Goal: Task Accomplishment & Management: Manage account settings

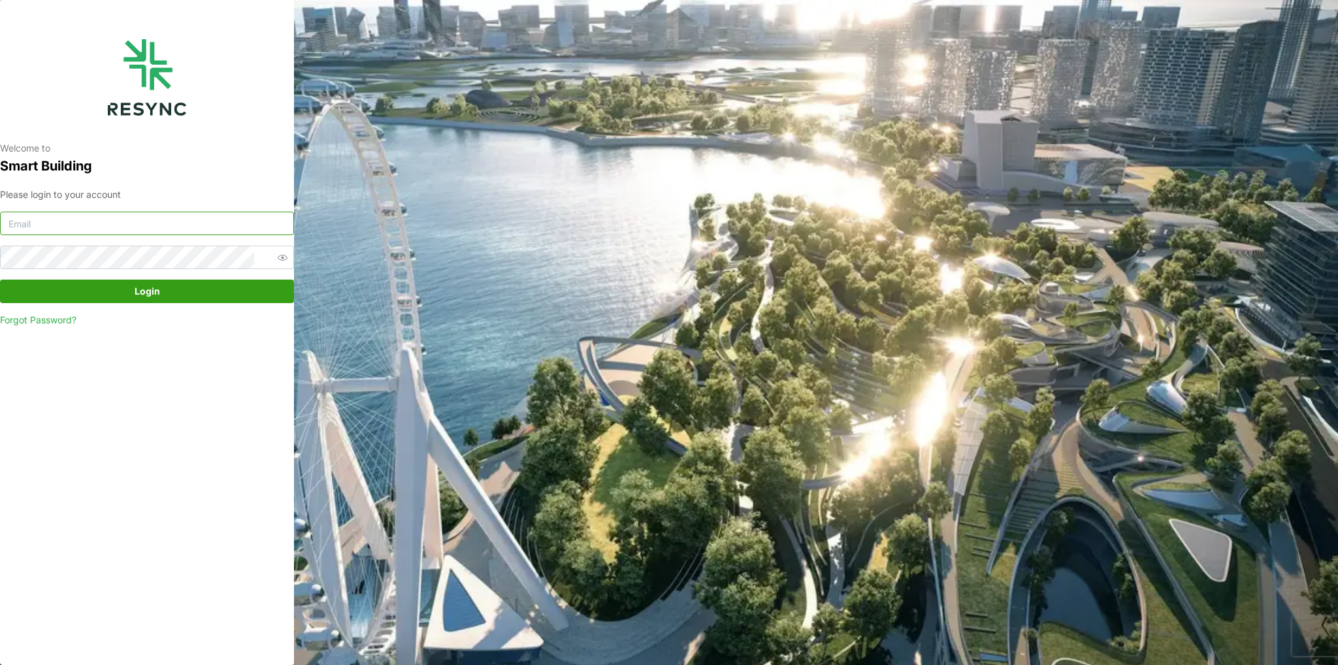
click at [191, 230] on input at bounding box center [147, 224] width 294 height 24
type input "burhanamali.arshad@aumovio.com"
click at [0, 280] on button "Login" at bounding box center [147, 292] width 294 height 24
click at [278, 259] on icon "button" at bounding box center [283, 258] width 10 height 10
click at [238, 287] on span "Login" at bounding box center [146, 291] width 269 height 22
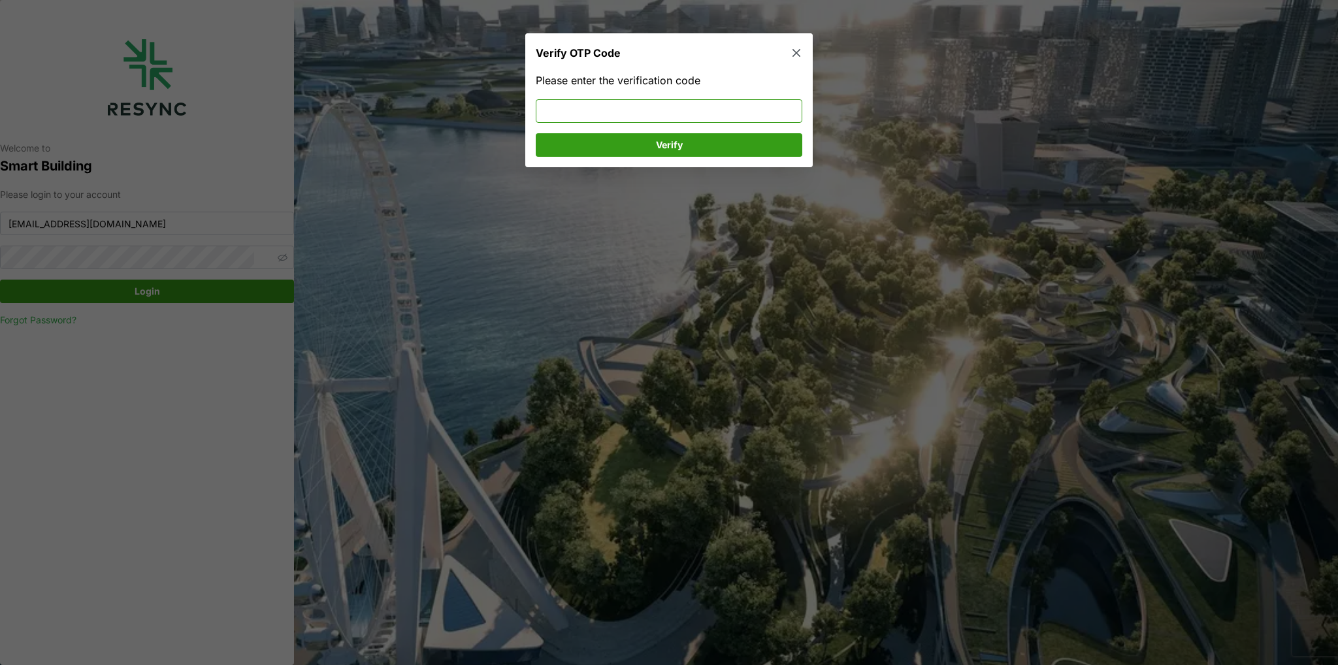
click at [596, 106] on input at bounding box center [669, 111] width 266 height 24
type input "103171"
click at [598, 154] on span "Verify" at bounding box center [669, 145] width 242 height 22
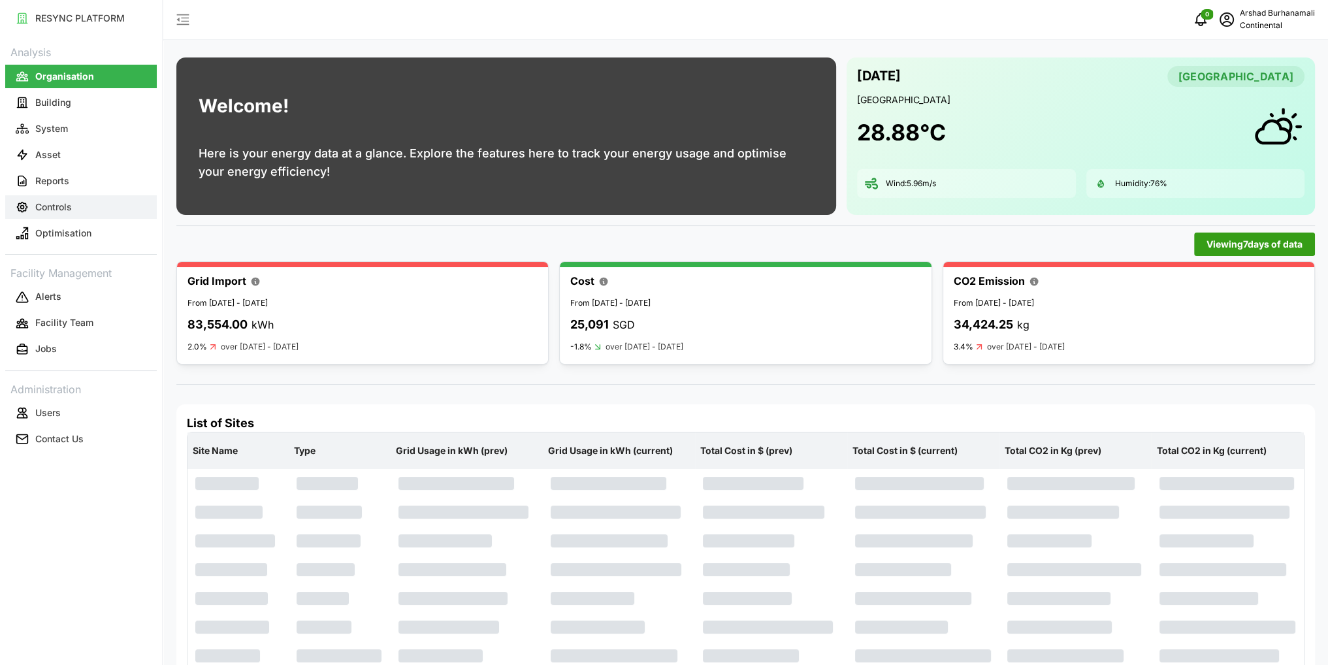
click at [91, 206] on button "Controls" at bounding box center [81, 207] width 152 height 24
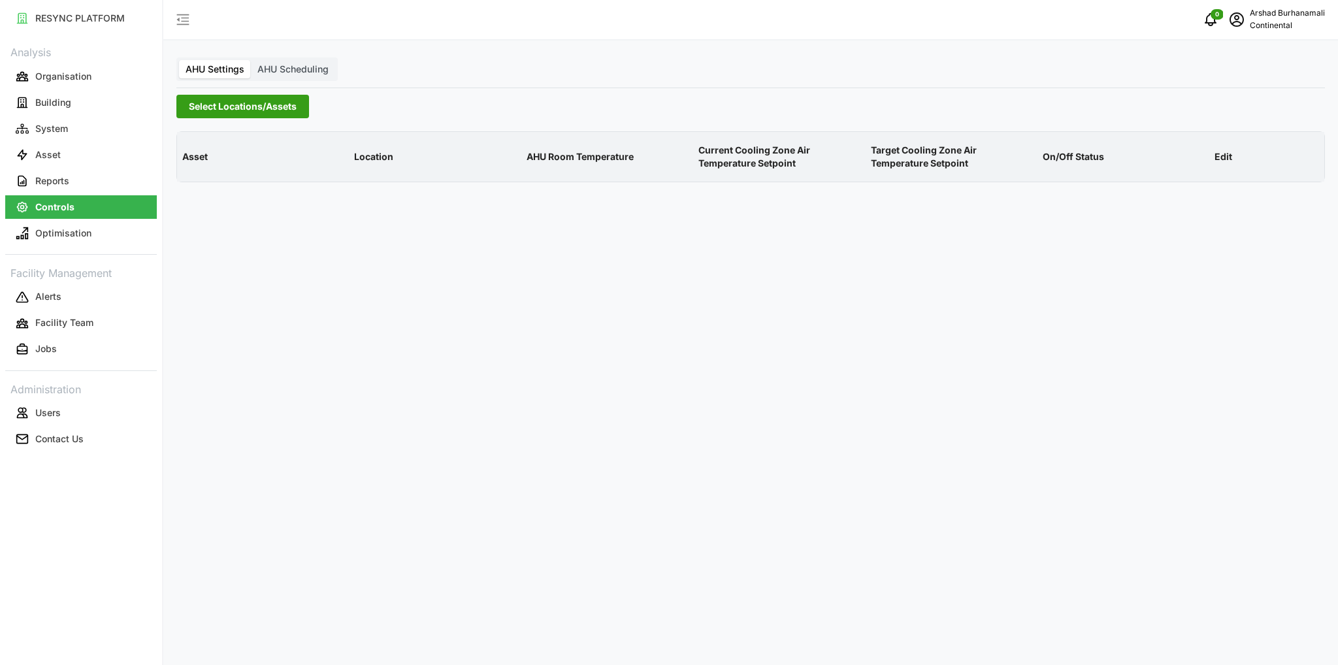
click at [212, 109] on span "Select Locations/Assets" at bounding box center [243, 106] width 108 height 22
click at [188, 163] on icon at bounding box center [193, 165] width 10 height 10
click at [222, 184] on span "Select CA1" at bounding box center [220, 184] width 8 height 8
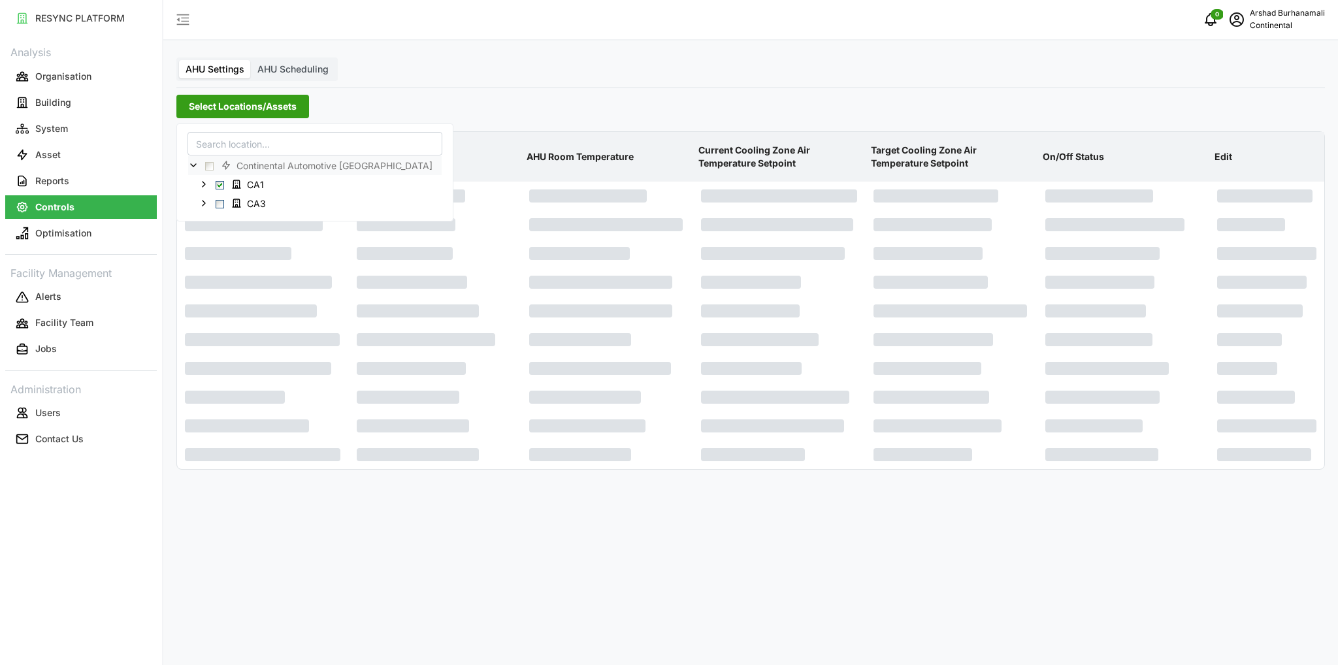
click at [555, 156] on p "AHU Room Temperature" at bounding box center [607, 157] width 167 height 34
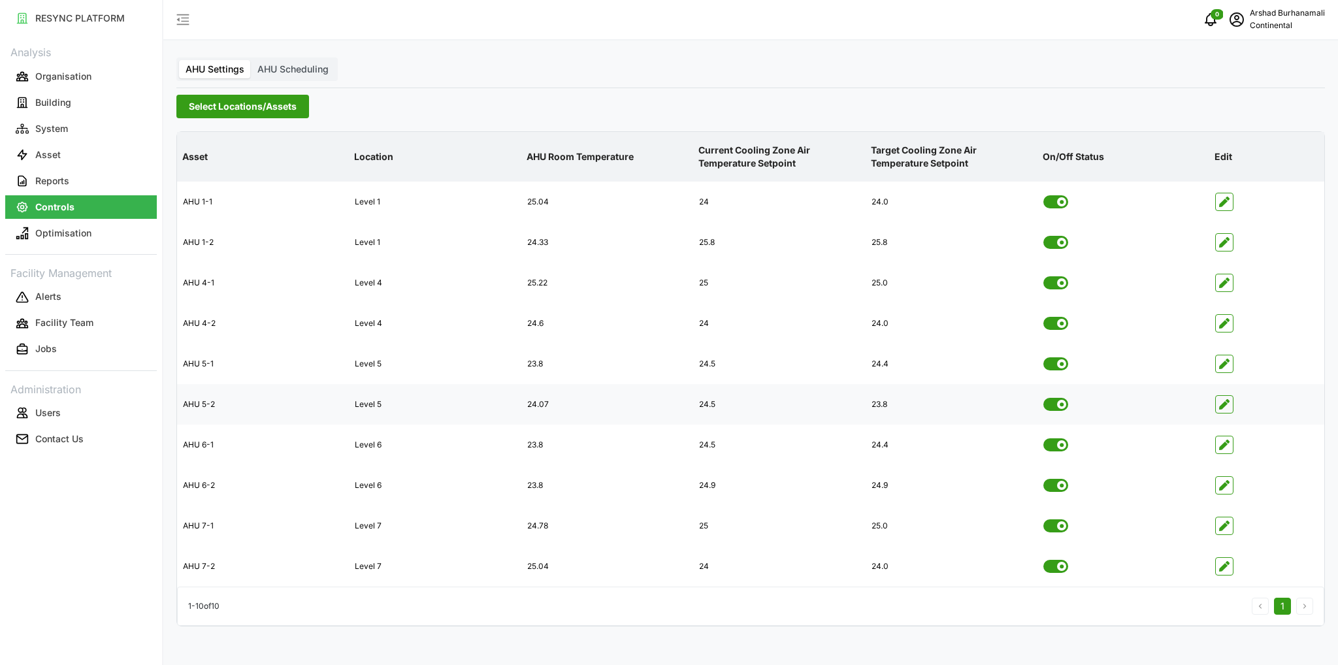
click at [1225, 404] on icon "button" at bounding box center [1224, 404] width 10 height 10
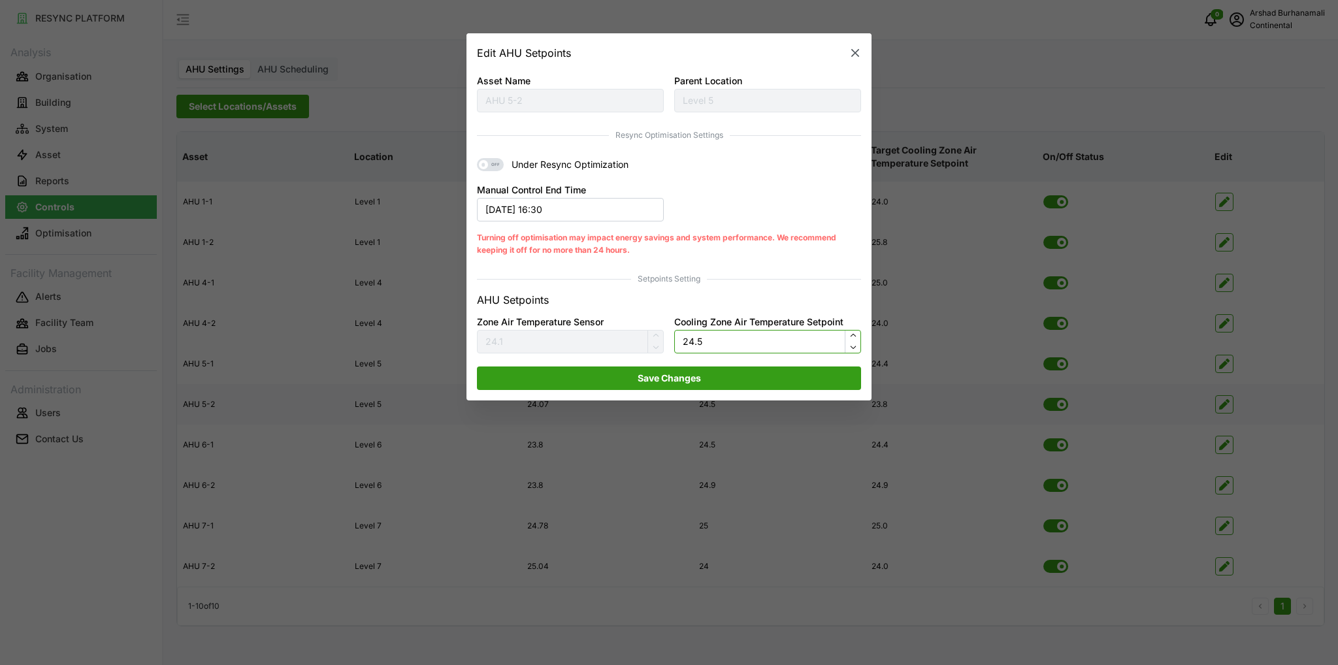
click at [709, 335] on input "24.5" at bounding box center [767, 341] width 187 height 24
type input "23.8"
click at [696, 372] on span "Save Changes" at bounding box center [669, 377] width 63 height 22
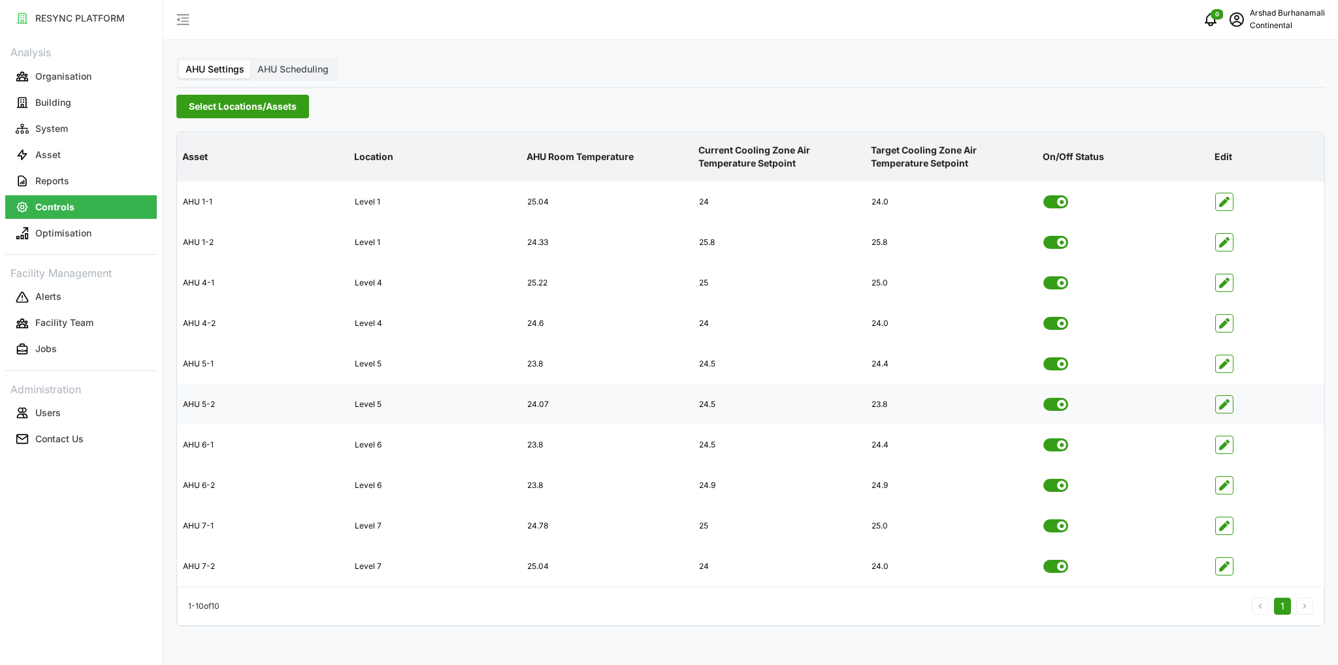
click at [277, 105] on span "Select Locations/Assets" at bounding box center [243, 106] width 108 height 22
click at [239, 202] on icon at bounding box center [237, 203] width 8 height 8
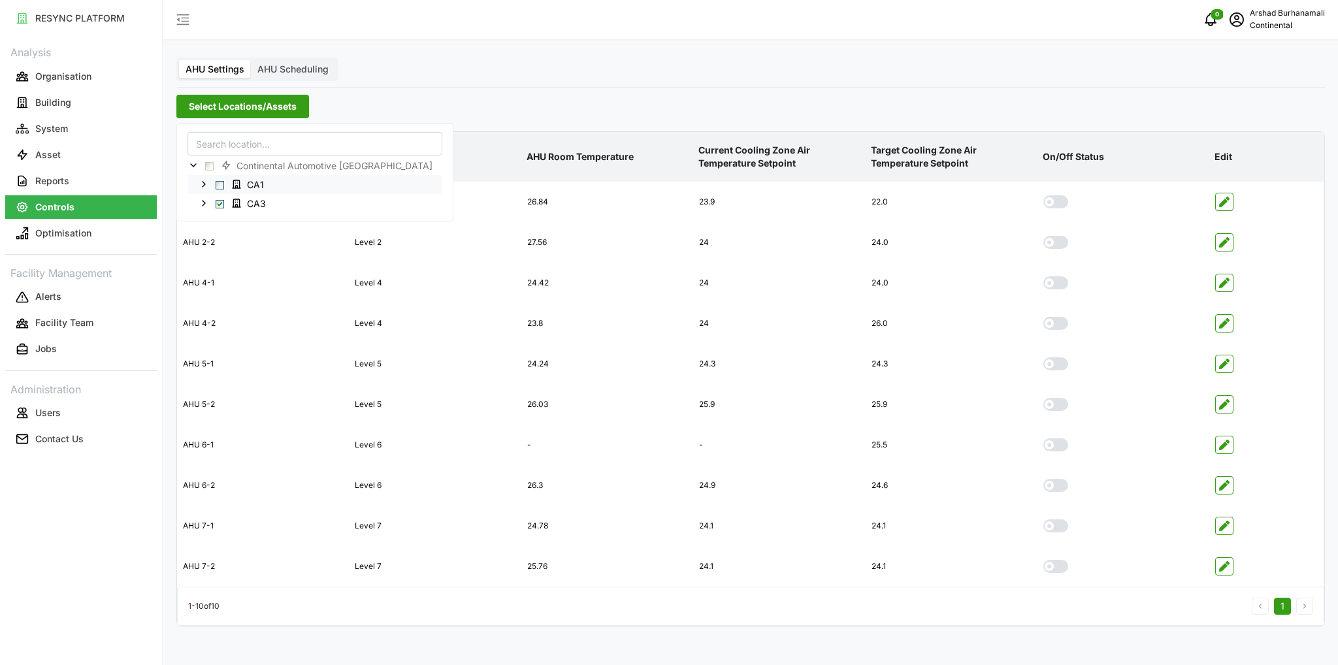
click at [214, 184] on div "CA1" at bounding box center [314, 183] width 253 height 19
click at [217, 184] on span "Select CA1" at bounding box center [220, 184] width 8 height 8
click at [705, 410] on div "24.5" at bounding box center [779, 405] width 170 height 32
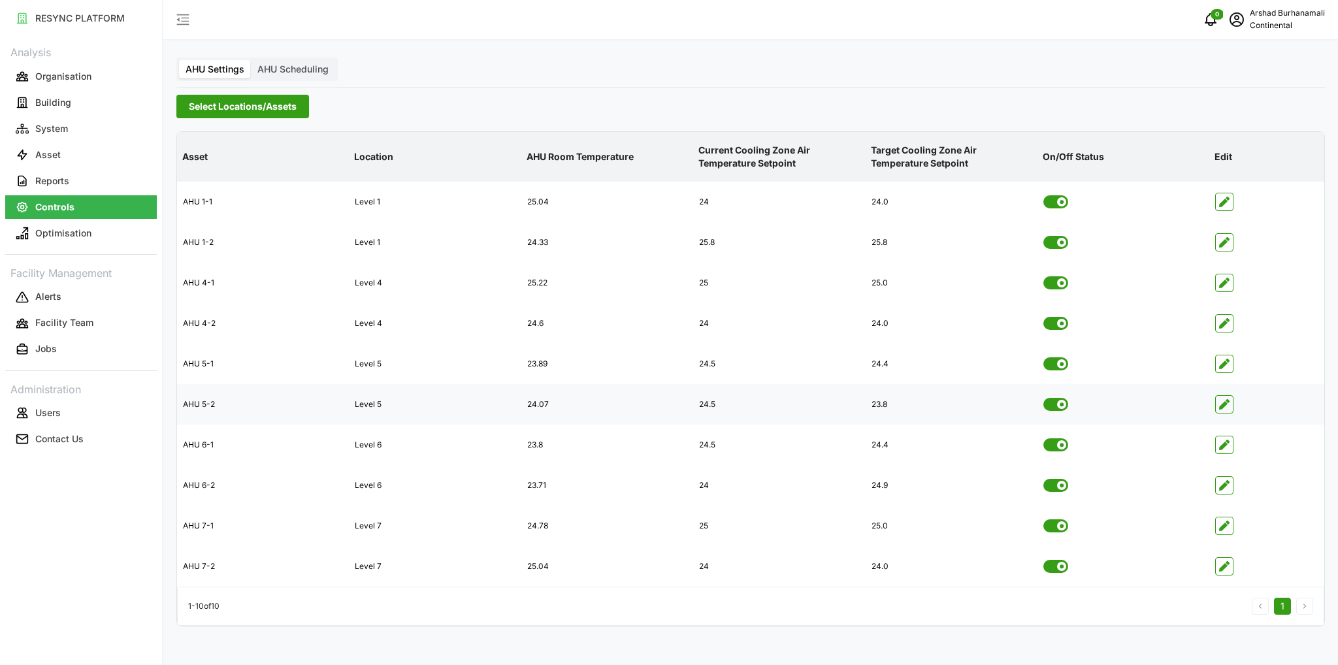
click at [1227, 406] on icon "button" at bounding box center [1224, 404] width 10 height 10
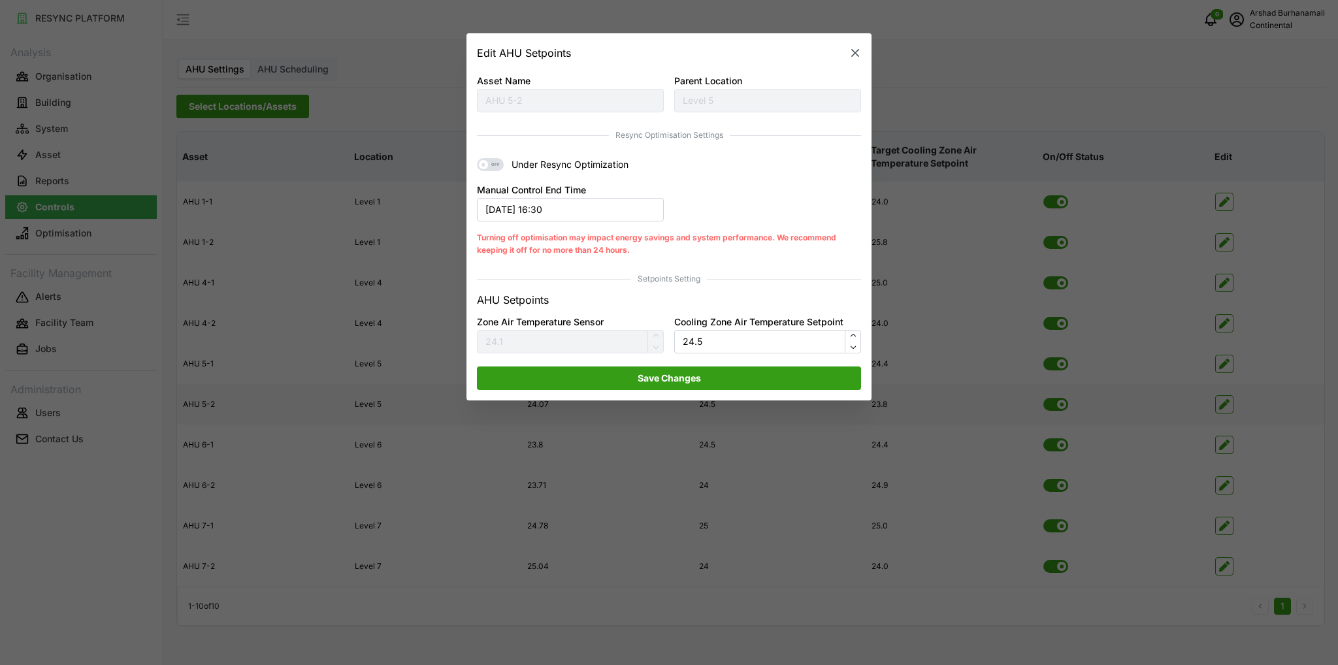
click at [720, 327] on label "Cooling Zone Air Temperature Setpoint" at bounding box center [758, 322] width 169 height 14
click at [720, 329] on input "24.5" at bounding box center [767, 341] width 187 height 24
type input "23.7"
click at [731, 379] on span "Save Changes" at bounding box center [668, 377] width 359 height 22
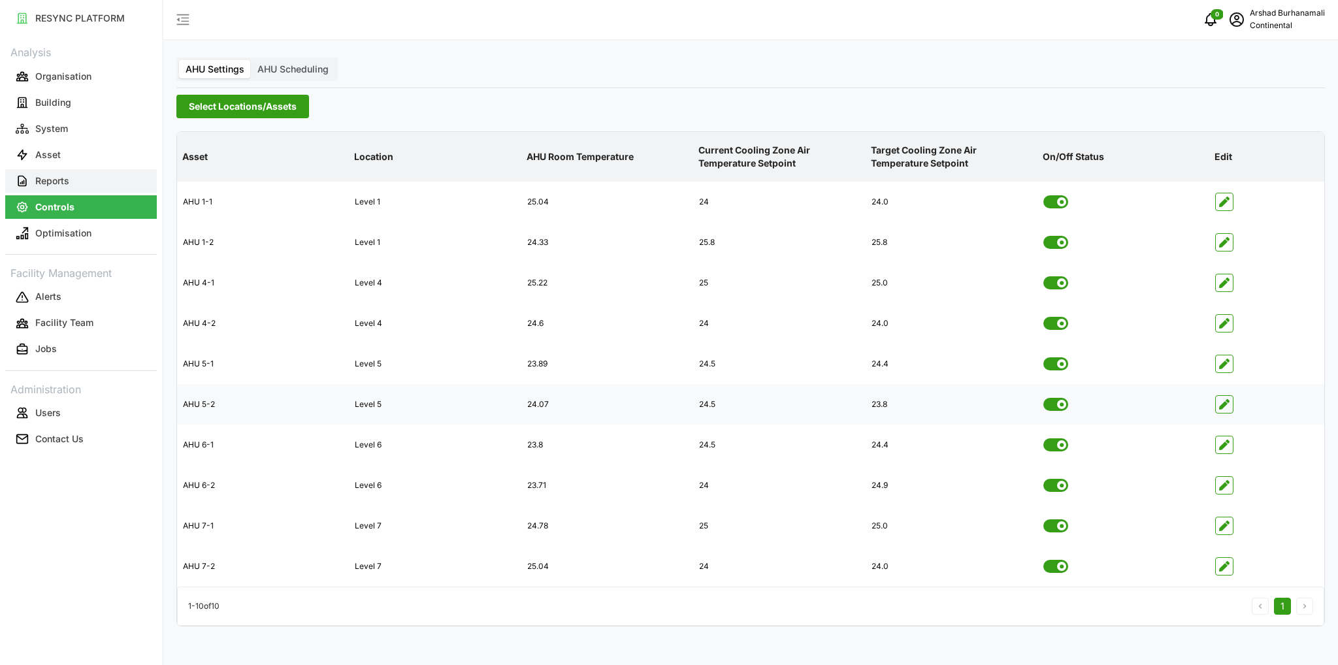
click at [83, 178] on button "Reports" at bounding box center [81, 181] width 152 height 24
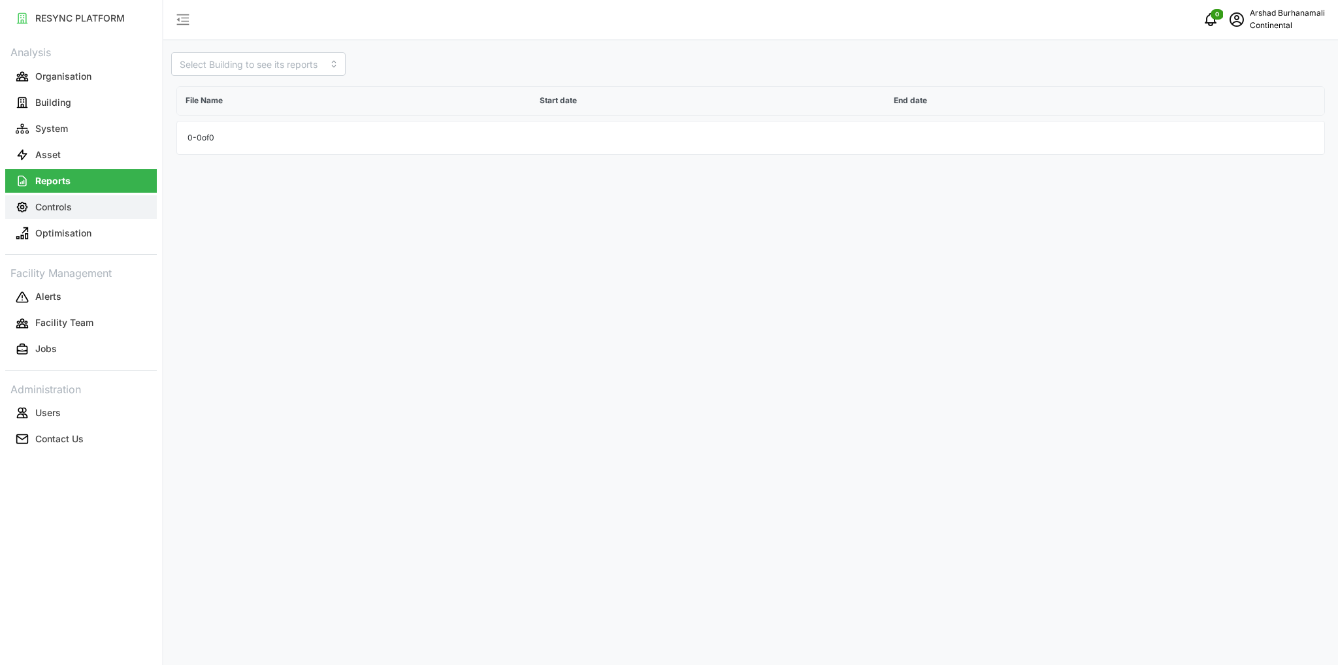
click at [74, 207] on button "Controls" at bounding box center [81, 207] width 152 height 24
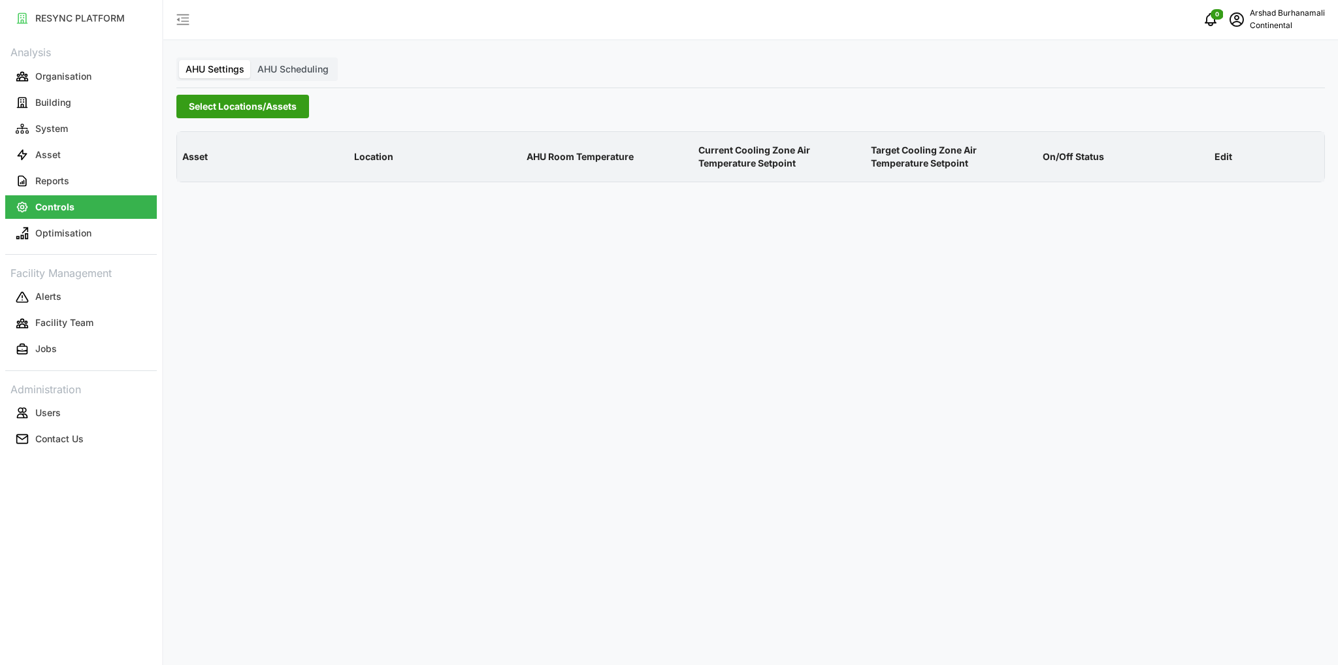
click at [218, 112] on span "Select Locations/Assets" at bounding box center [243, 106] width 108 height 22
click at [194, 167] on icon at bounding box center [193, 165] width 10 height 10
click at [221, 183] on span "Select CA1" at bounding box center [220, 184] width 8 height 8
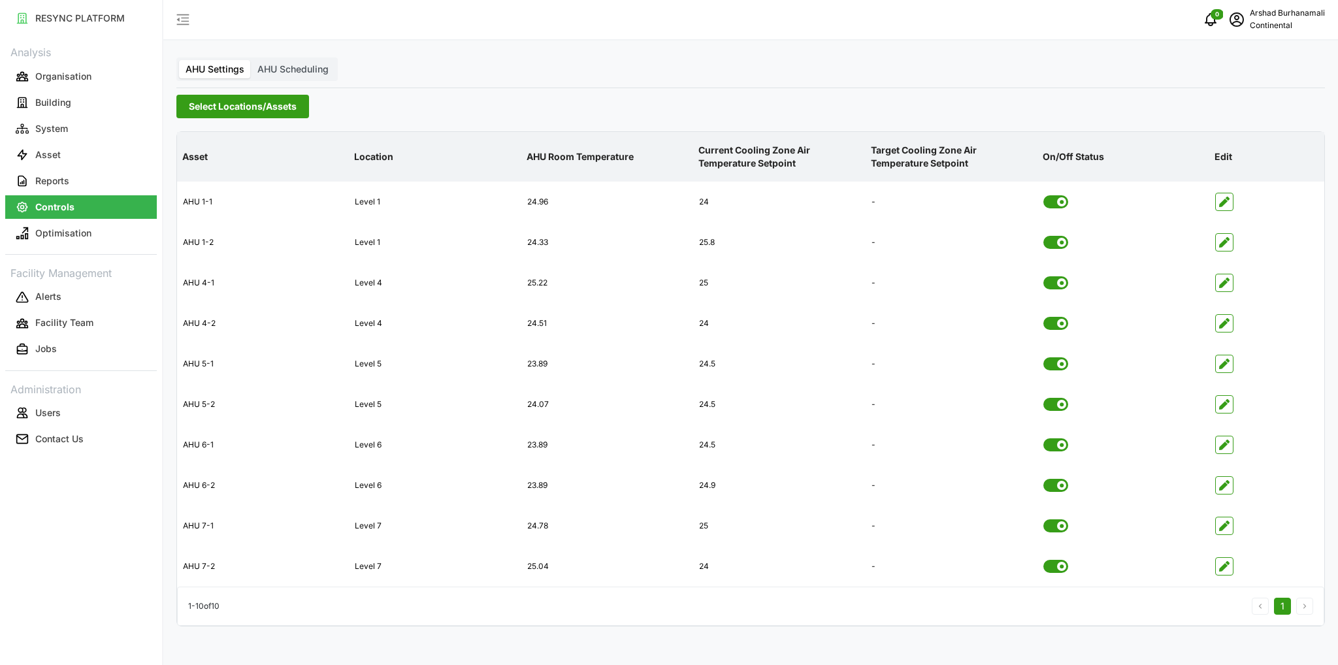
click at [749, 149] on p "Current Cooling Zone Air Temperature Setpoint" at bounding box center [779, 157] width 167 height 48
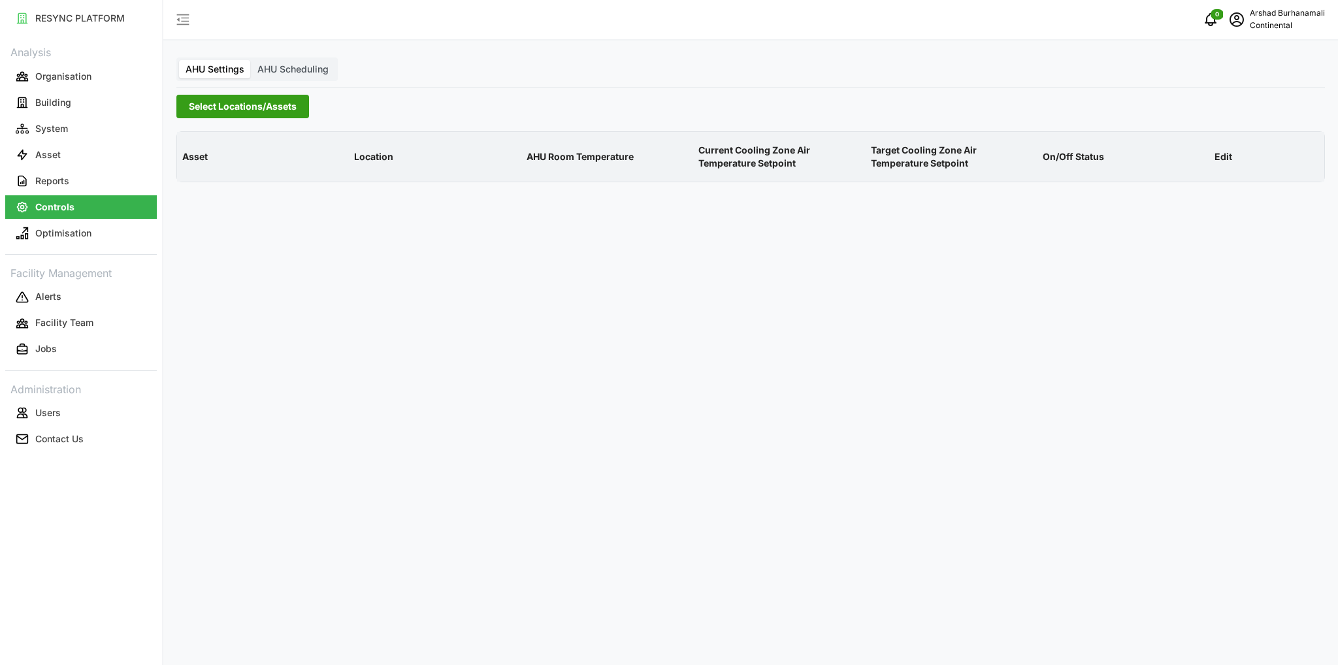
click at [231, 110] on span "Select Locations/Assets" at bounding box center [243, 106] width 108 height 22
click at [195, 163] on icon at bounding box center [193, 165] width 10 height 10
click at [219, 181] on span "Select CA1" at bounding box center [220, 184] width 8 height 8
click at [219, 184] on span "Select CA1" at bounding box center [220, 184] width 8 height 8
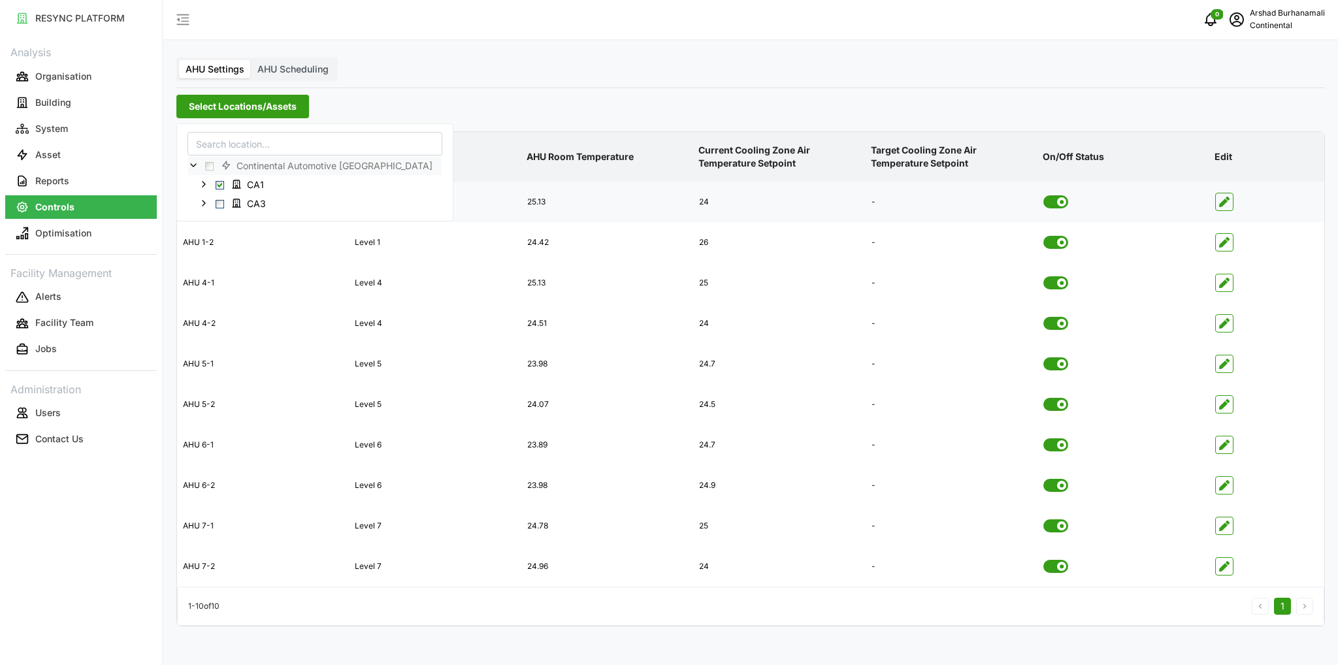
click at [705, 203] on div "24" at bounding box center [779, 202] width 170 height 32
click at [1223, 402] on icon "button" at bounding box center [1224, 404] width 10 height 10
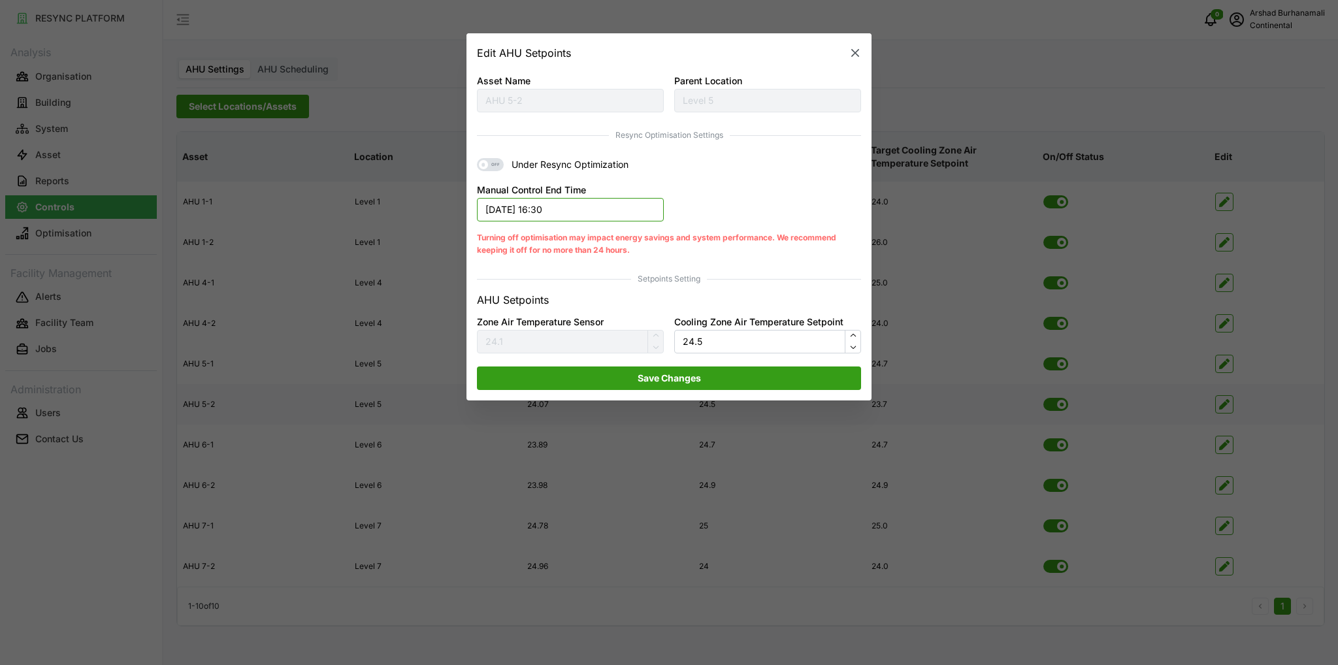
click at [502, 216] on button "[DATE] 16:30" at bounding box center [570, 210] width 187 height 24
click at [488, 170] on span "OFF" at bounding box center [496, 164] width 16 height 13
click at [477, 158] on input "OFF Under Resync Optimization" at bounding box center [477, 158] width 0 height 0
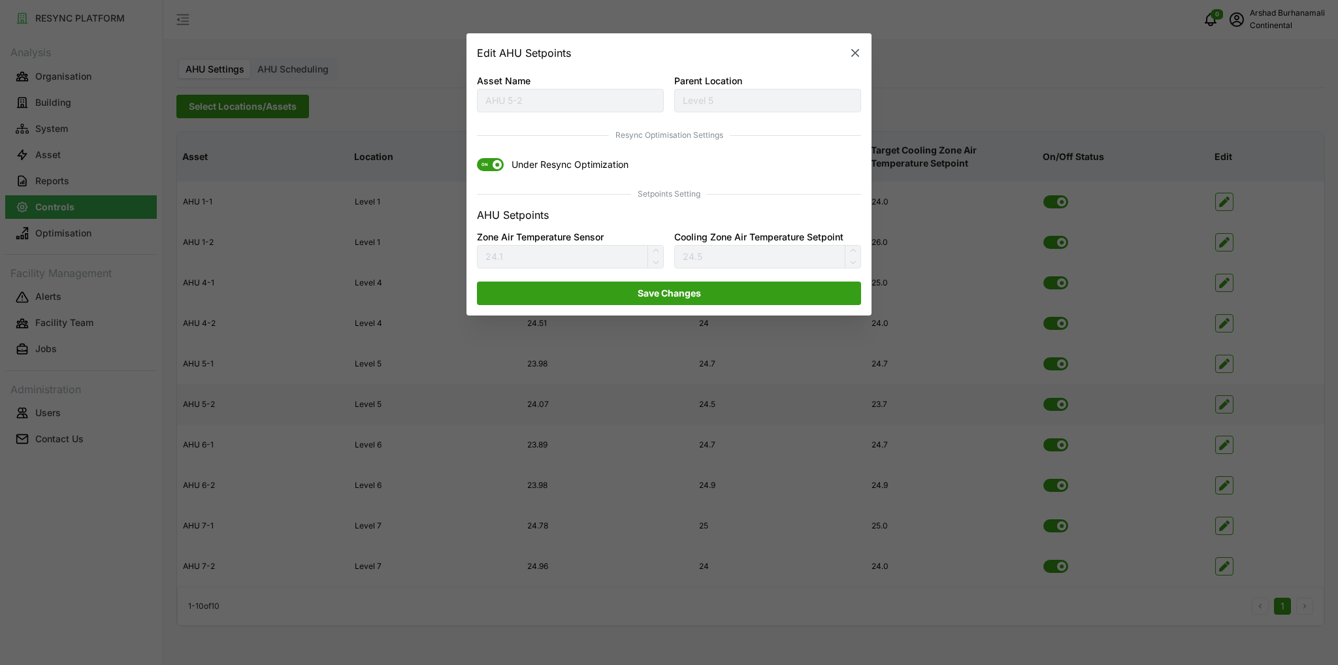
click at [656, 297] on span "Save Changes" at bounding box center [669, 293] width 63 height 22
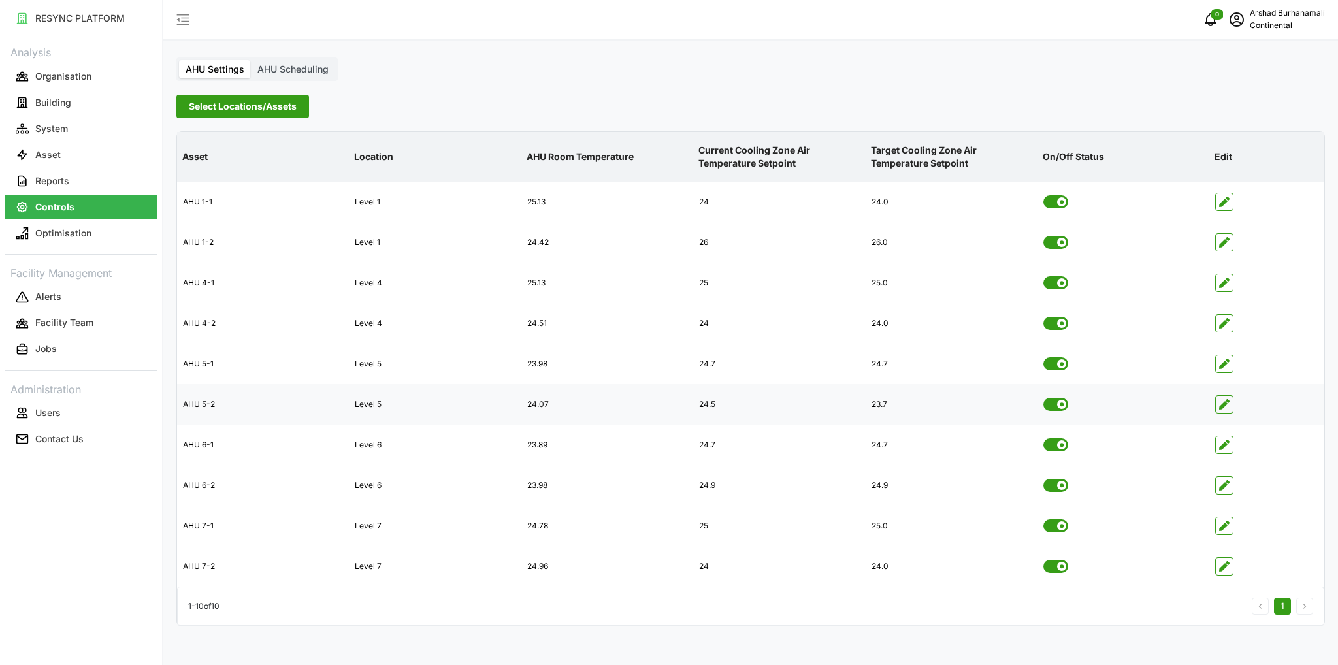
click at [1218, 406] on span "button" at bounding box center [1224, 404] width 17 height 17
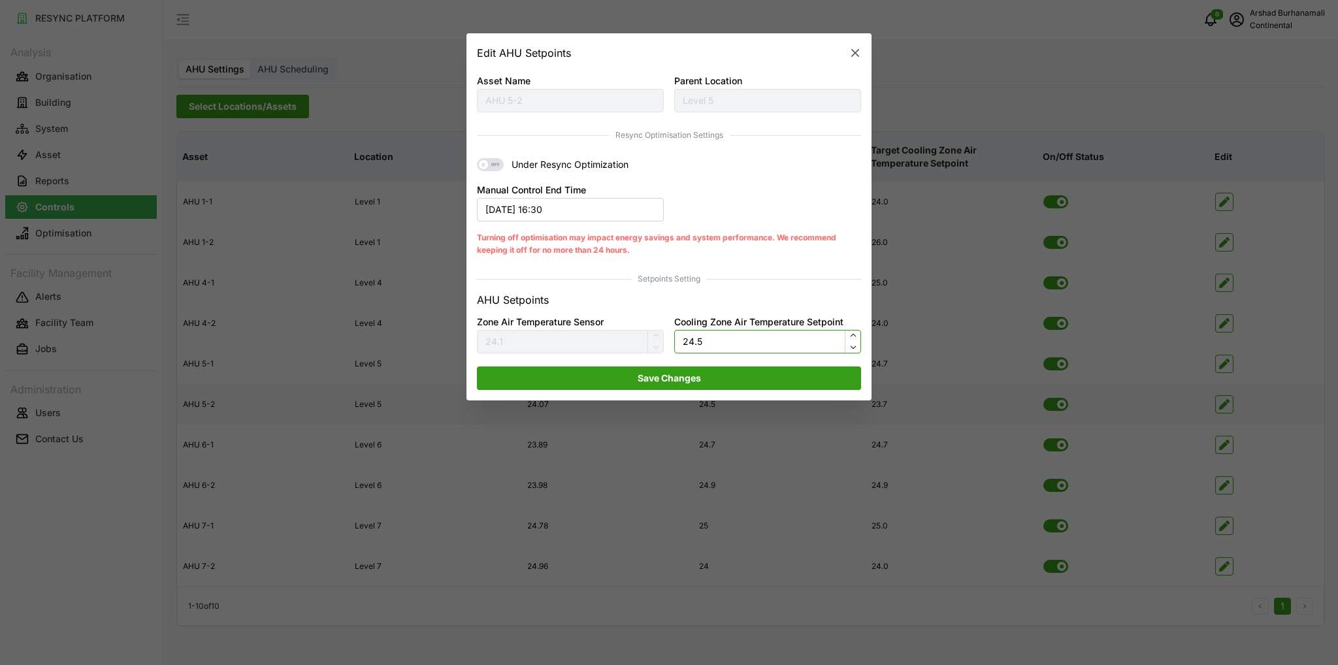
click at [726, 343] on input "24.5" at bounding box center [767, 341] width 187 height 24
type input "23.8"
click at [719, 385] on span "Save Changes" at bounding box center [668, 377] width 359 height 22
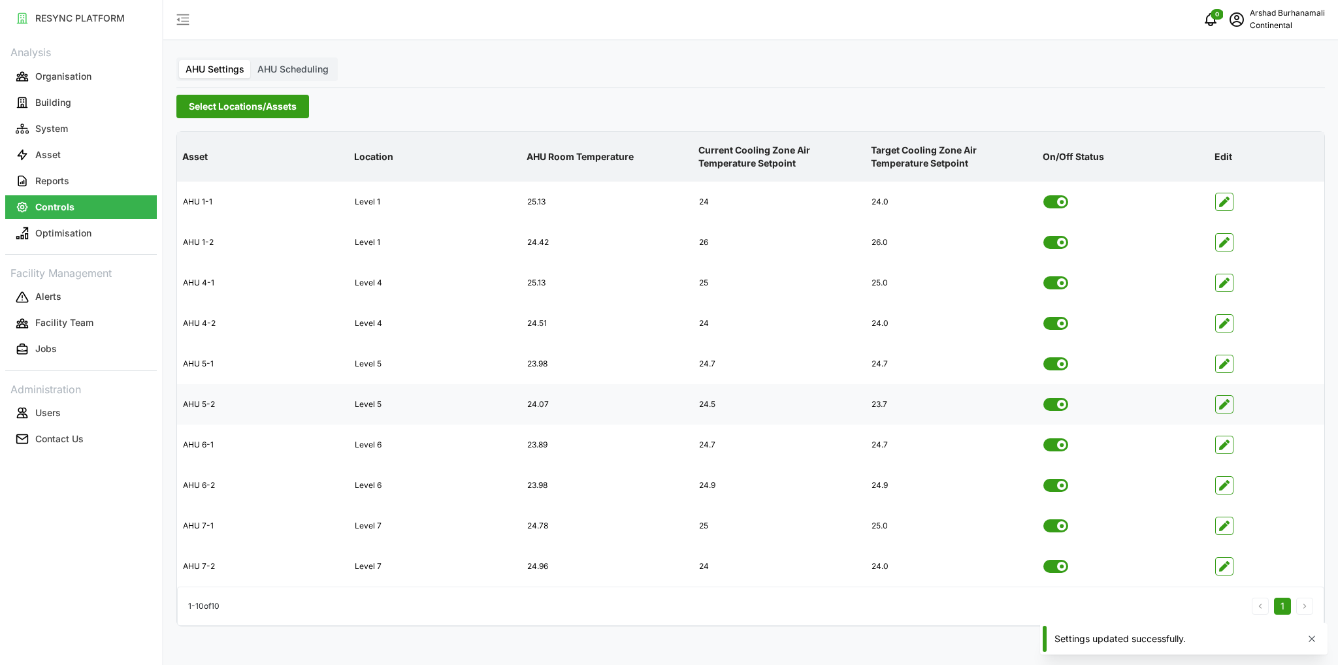
click at [255, 101] on span "Select Locations/Assets" at bounding box center [243, 106] width 108 height 22
click at [223, 202] on span "Select CA3" at bounding box center [220, 203] width 8 height 8
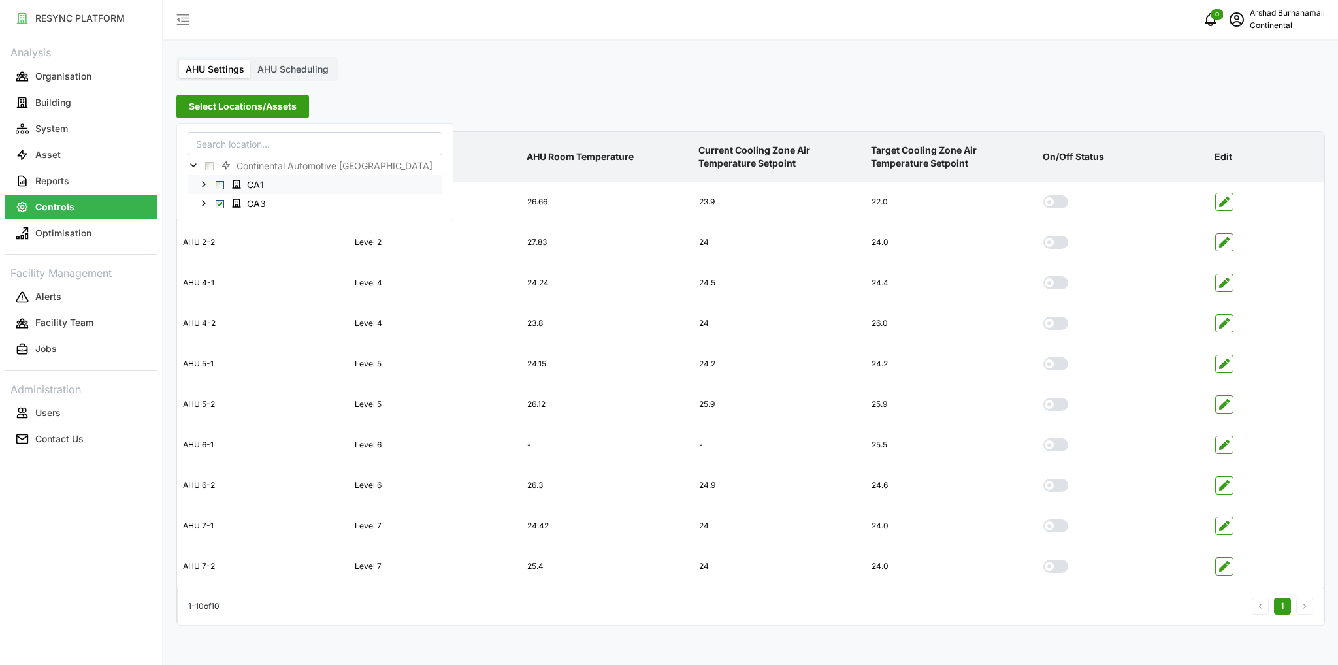
click at [220, 184] on span "Select CA1" at bounding box center [220, 184] width 8 height 8
click at [598, 157] on p "AHU Room Temperature" at bounding box center [607, 157] width 167 height 34
